Goal: Leave review/rating: Leave review/rating

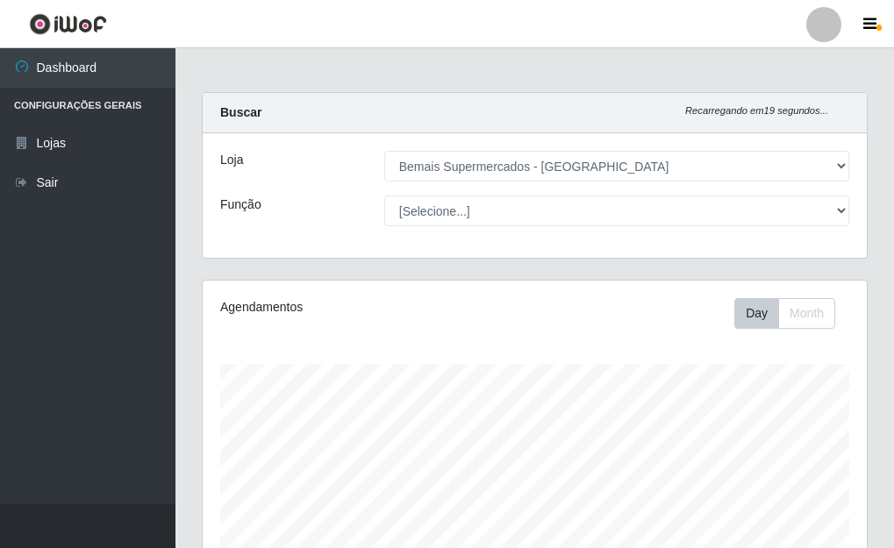
select select "249"
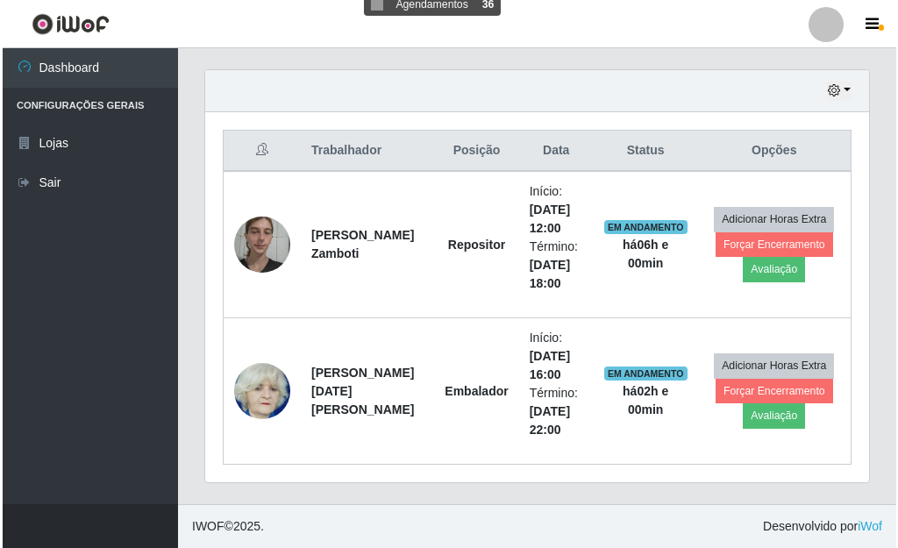
scroll to position [364, 664]
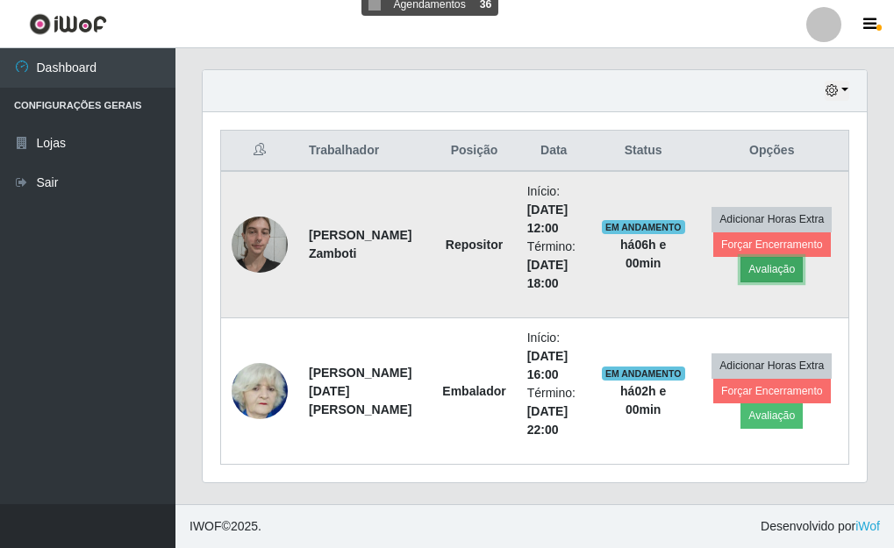
click at [754, 270] on button "Avaliação" at bounding box center [771, 269] width 62 height 25
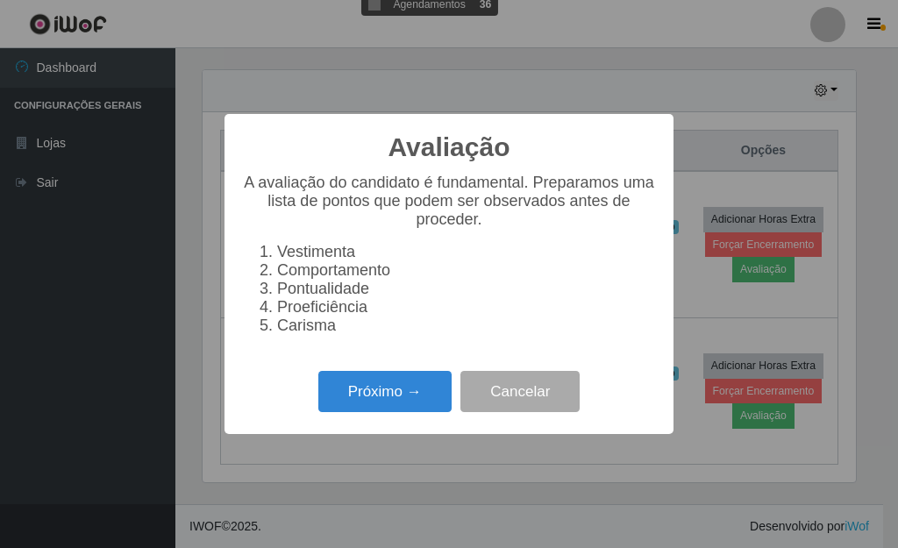
scroll to position [364, 654]
click at [389, 410] on button "Próximo →" at bounding box center [384, 391] width 133 height 41
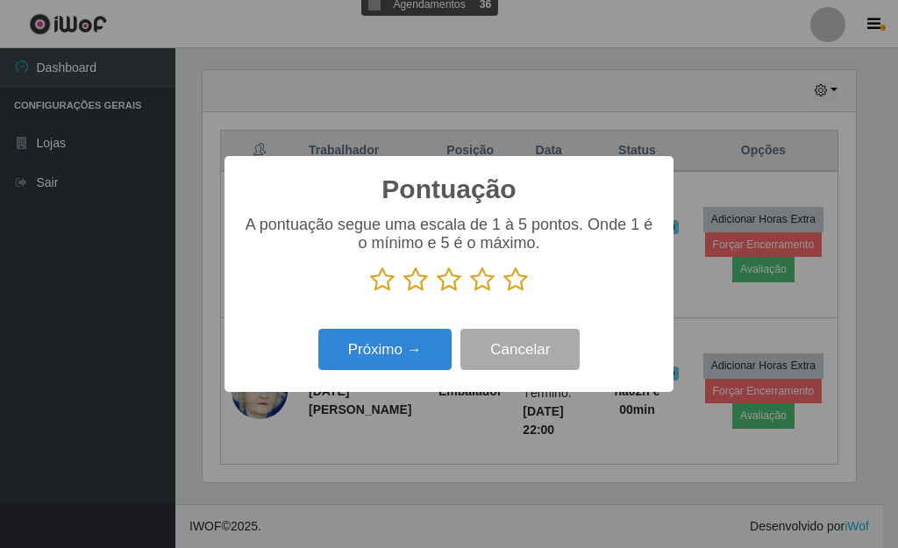
scroll to position [876882, 876593]
click at [511, 279] on icon at bounding box center [516, 280] width 25 height 26
click at [504, 293] on input "radio" at bounding box center [504, 293] width 0 height 0
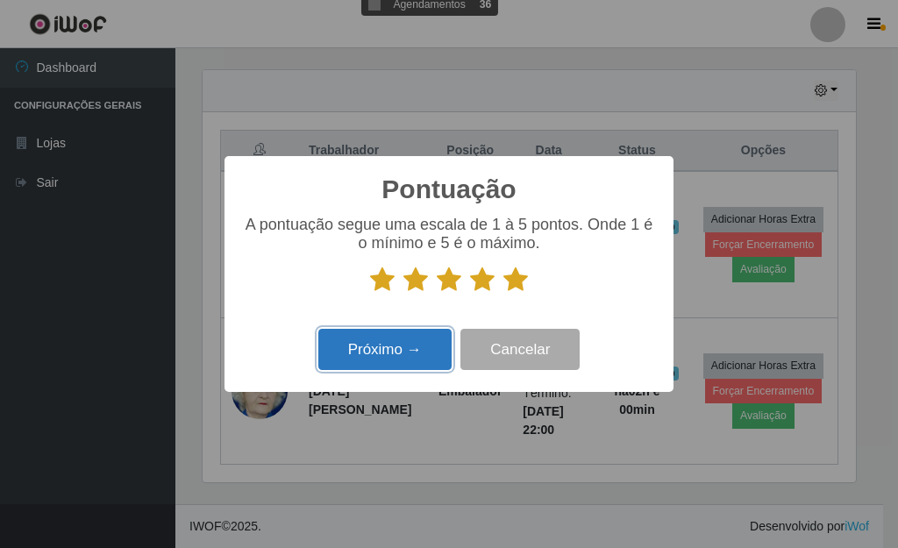
click at [405, 363] on button "Próximo →" at bounding box center [384, 349] width 133 height 41
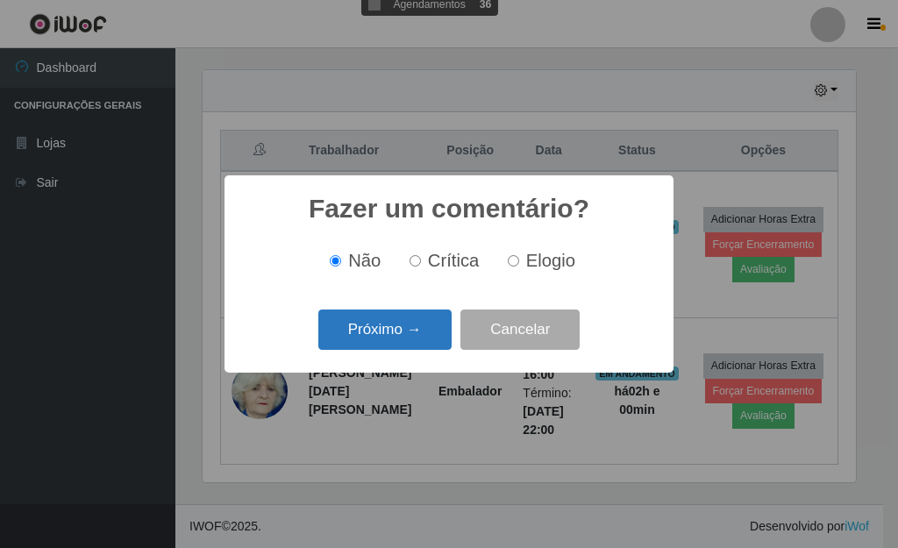
click at [403, 339] on button "Próximo →" at bounding box center [384, 330] width 133 height 41
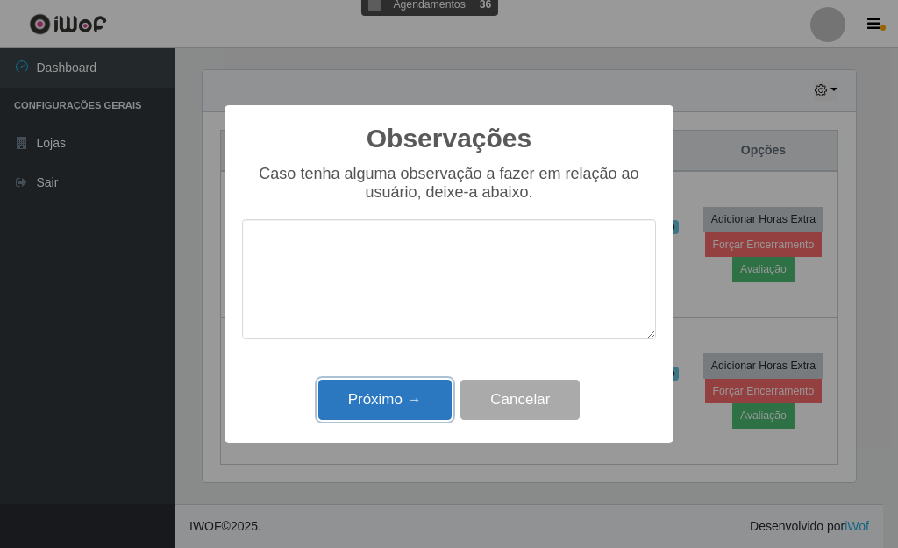
click at [383, 397] on button "Próximo →" at bounding box center [384, 400] width 133 height 41
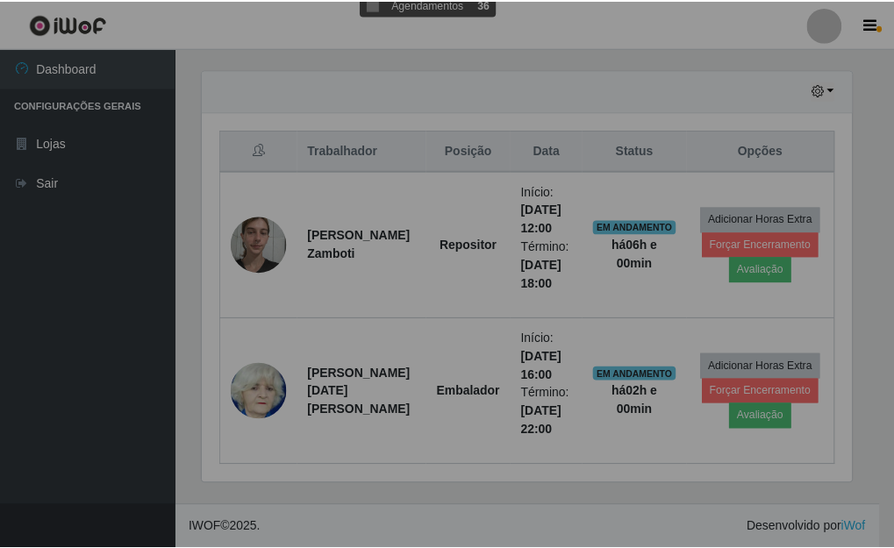
scroll to position [364, 664]
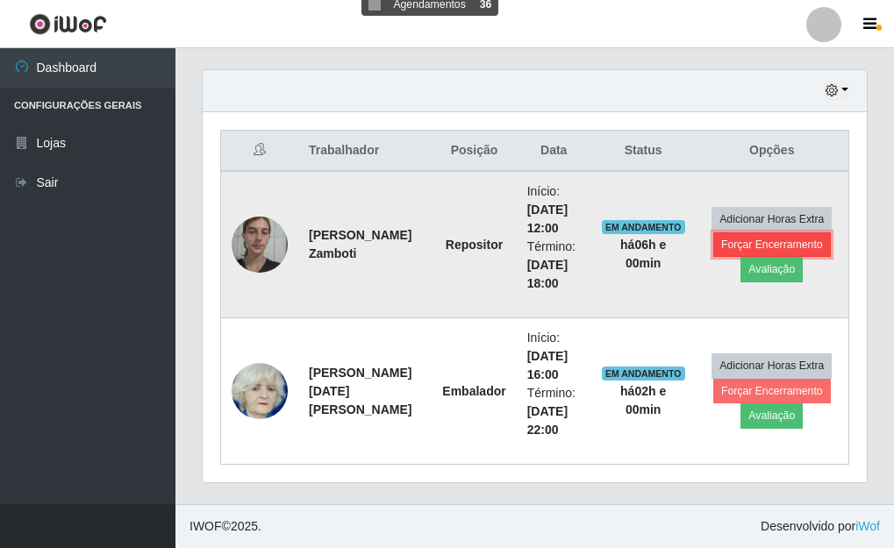
click at [721, 244] on button "Forçar Encerramento" at bounding box center [772, 244] width 118 height 25
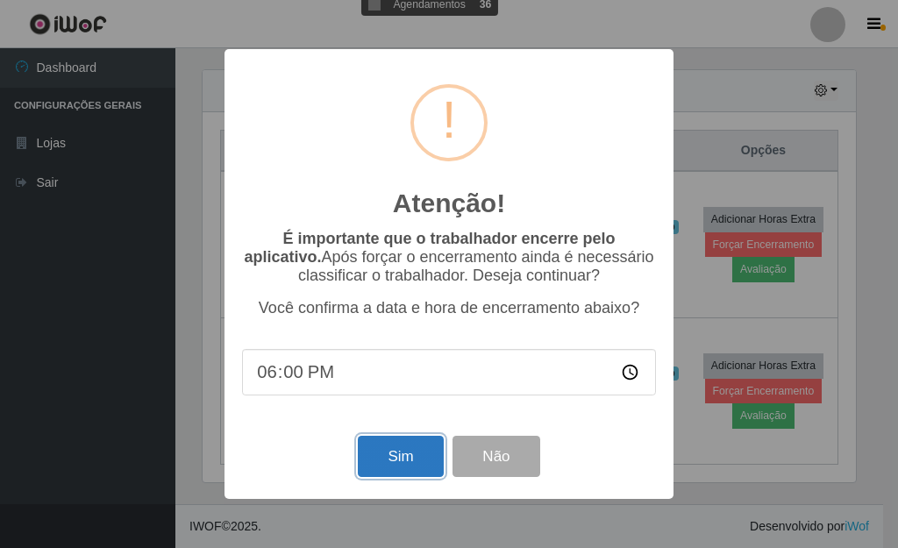
click at [389, 461] on button "Sim" at bounding box center [400, 456] width 85 height 41
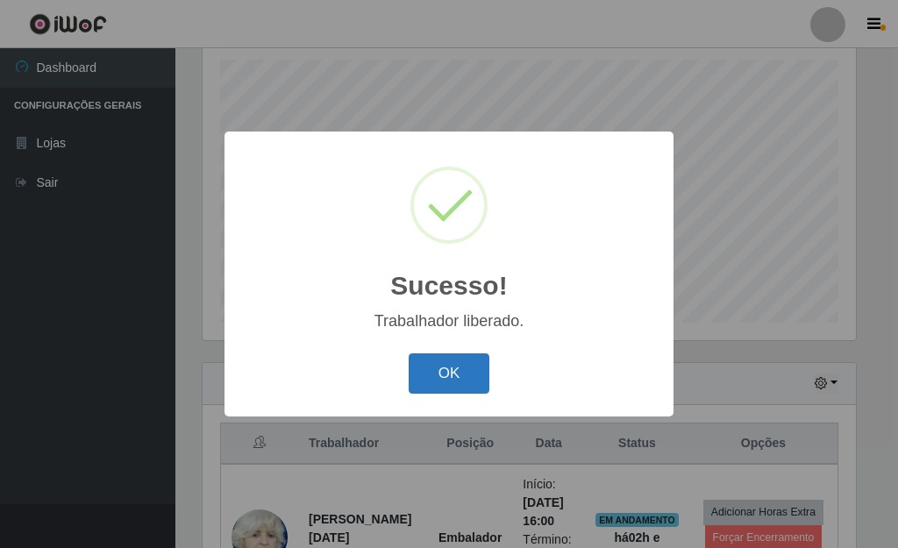
click at [458, 385] on button "OK" at bounding box center [450, 374] width 82 height 41
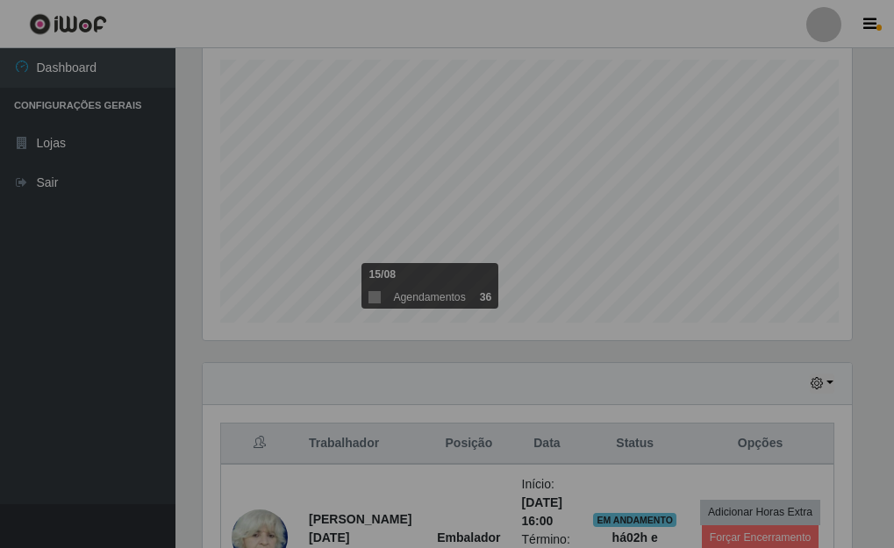
scroll to position [364, 664]
